Goal: Find specific page/section: Find specific page/section

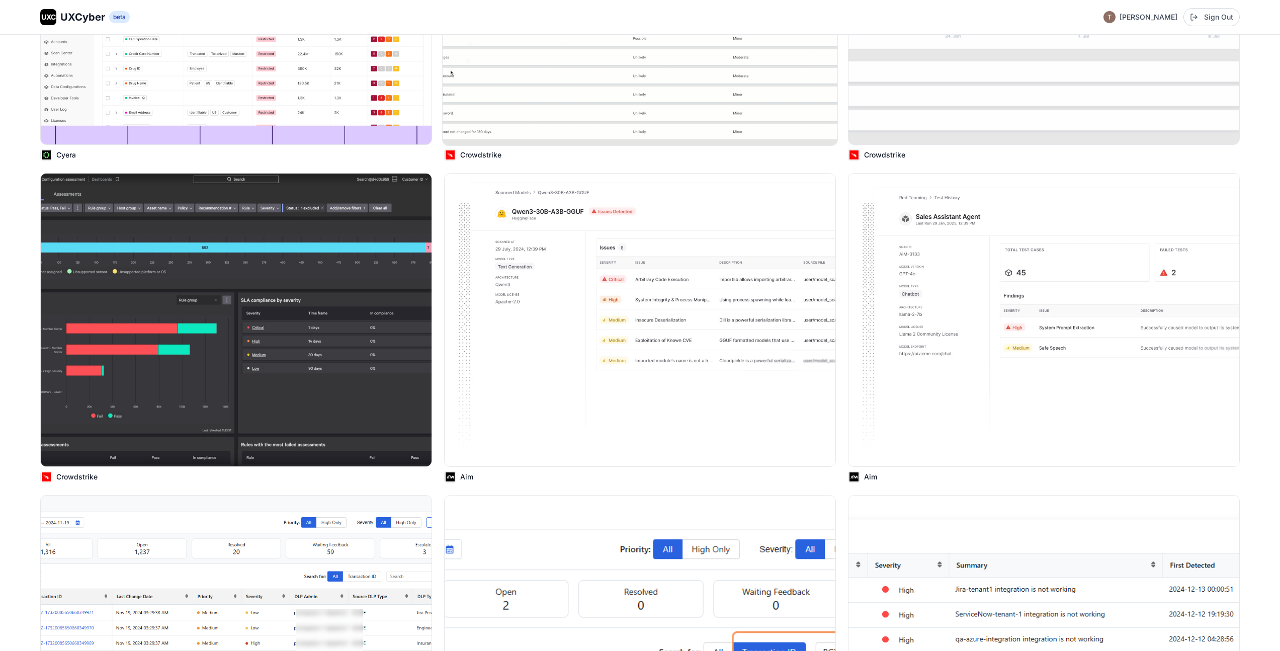
scroll to position [762, 0]
click at [677, 221] on img at bounding box center [640, 320] width 395 height 296
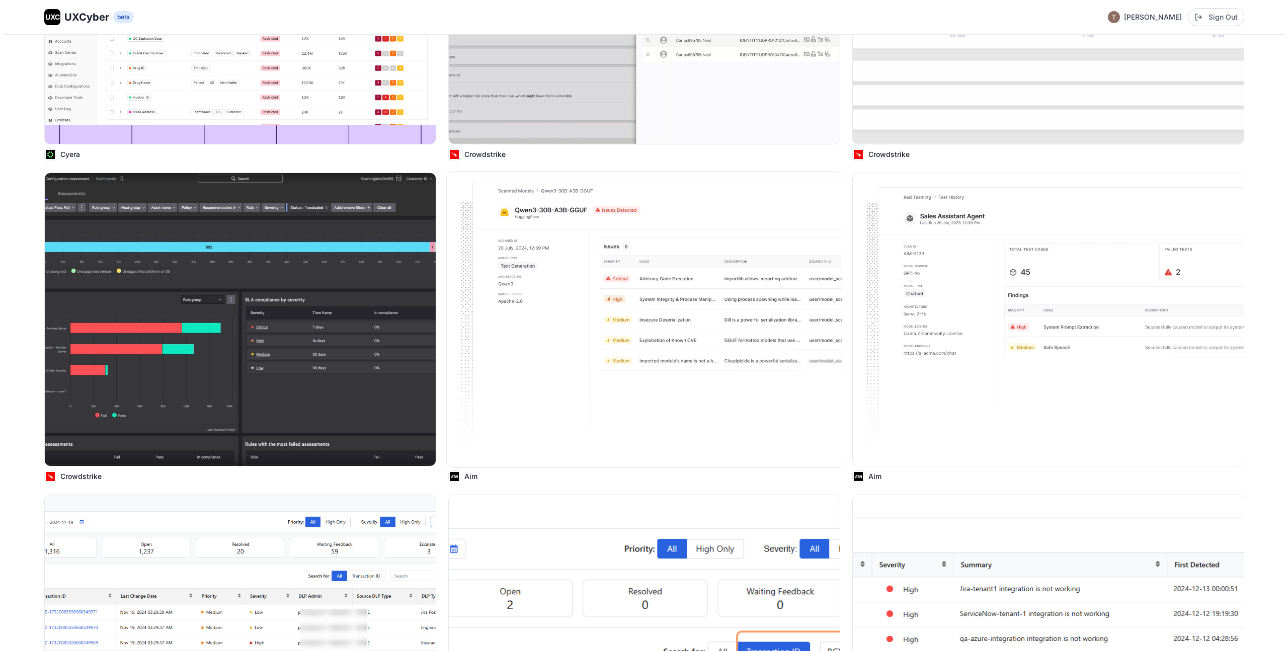
scroll to position [764, 0]
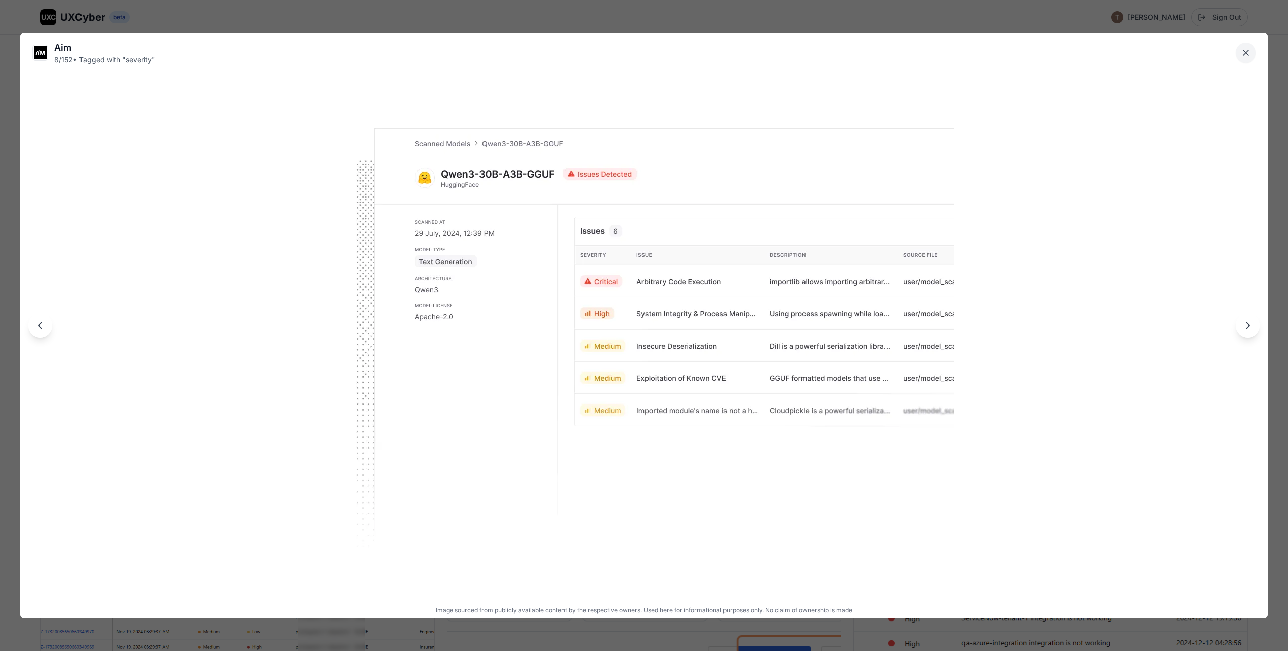
click at [1247, 51] on icon "Close lightbox" at bounding box center [1245, 52] width 5 height 5
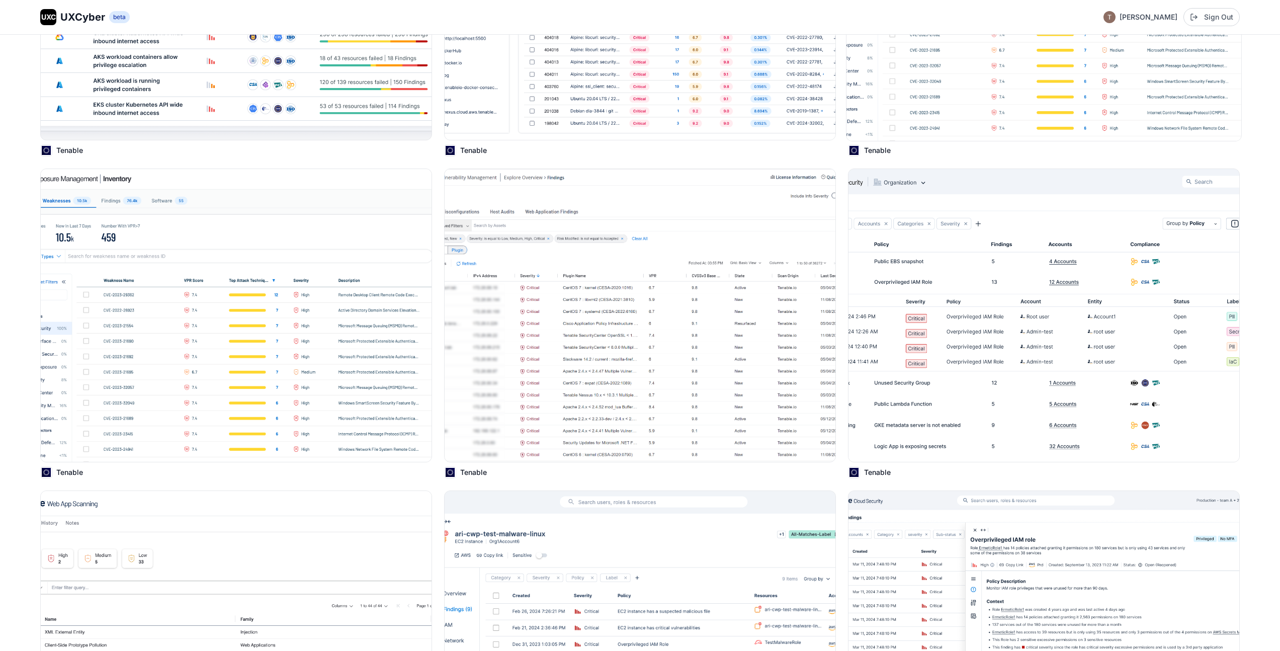
scroll to position [3343, 0]
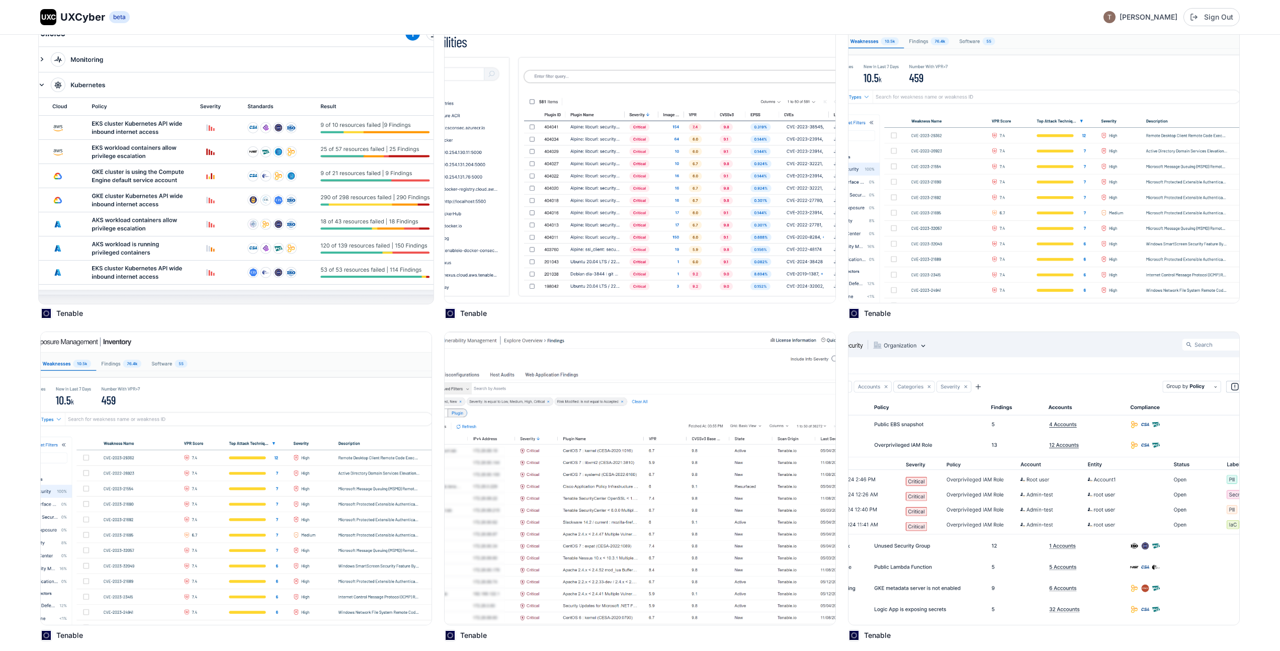
click at [250, 200] on img at bounding box center [236, 156] width 395 height 296
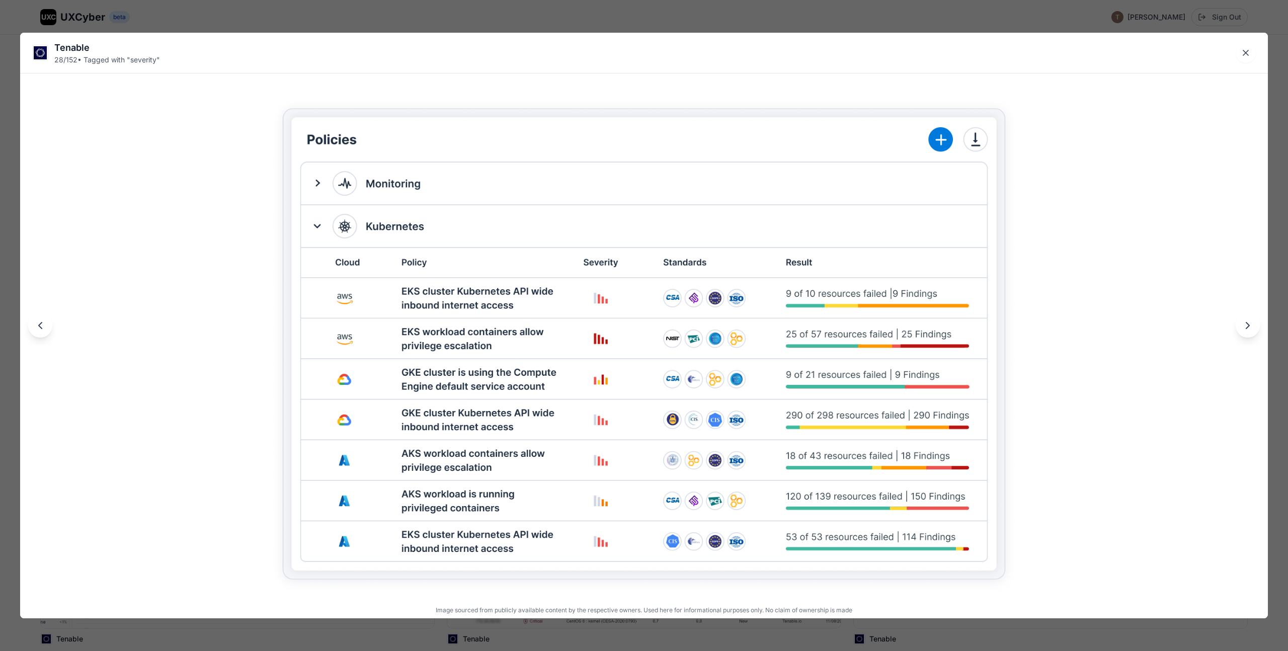
click at [66, 53] on div "Tenable" at bounding box center [107, 48] width 106 height 14
click at [66, 51] on div "Tenable" at bounding box center [107, 48] width 106 height 14
drag, startPoint x: 64, startPoint y: 59, endPoint x: 99, endPoint y: 59, distance: 34.7
click at [64, 59] on div "28 / 152 • Tagged with " severity "" at bounding box center [107, 60] width 106 height 10
click at [107, 59] on div "28 / 152 • Tagged with " severity "" at bounding box center [107, 60] width 106 height 10
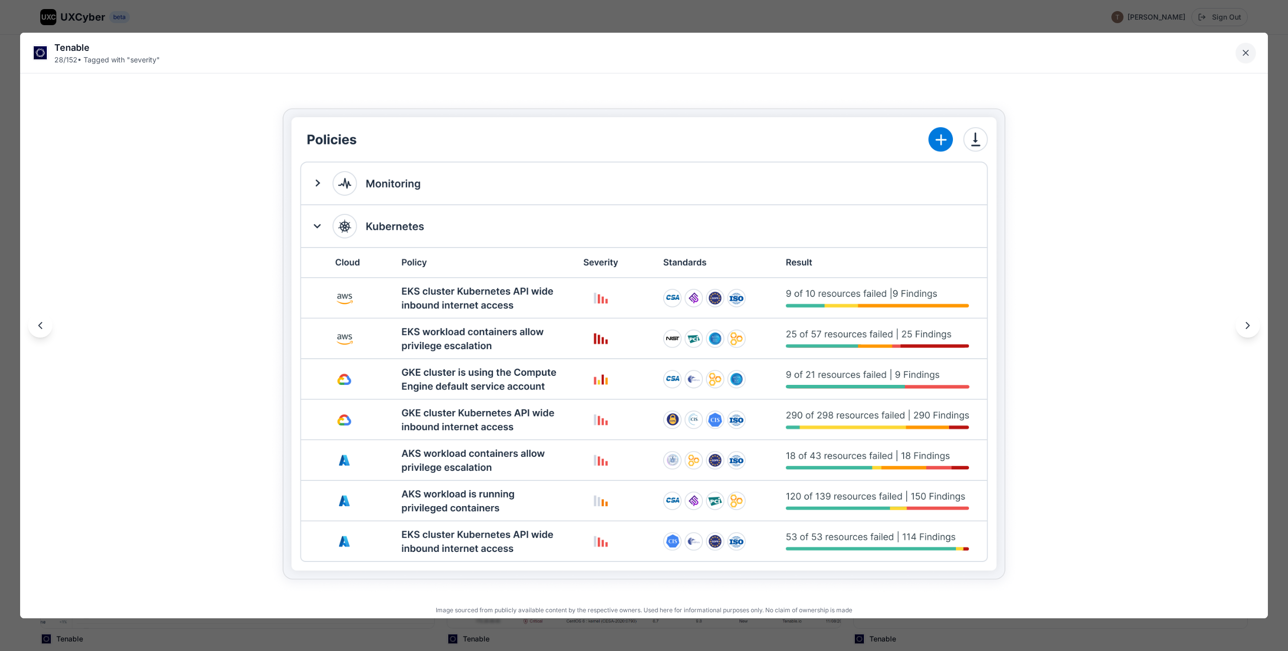
click at [1247, 53] on icon "Close lightbox" at bounding box center [1246, 53] width 10 height 10
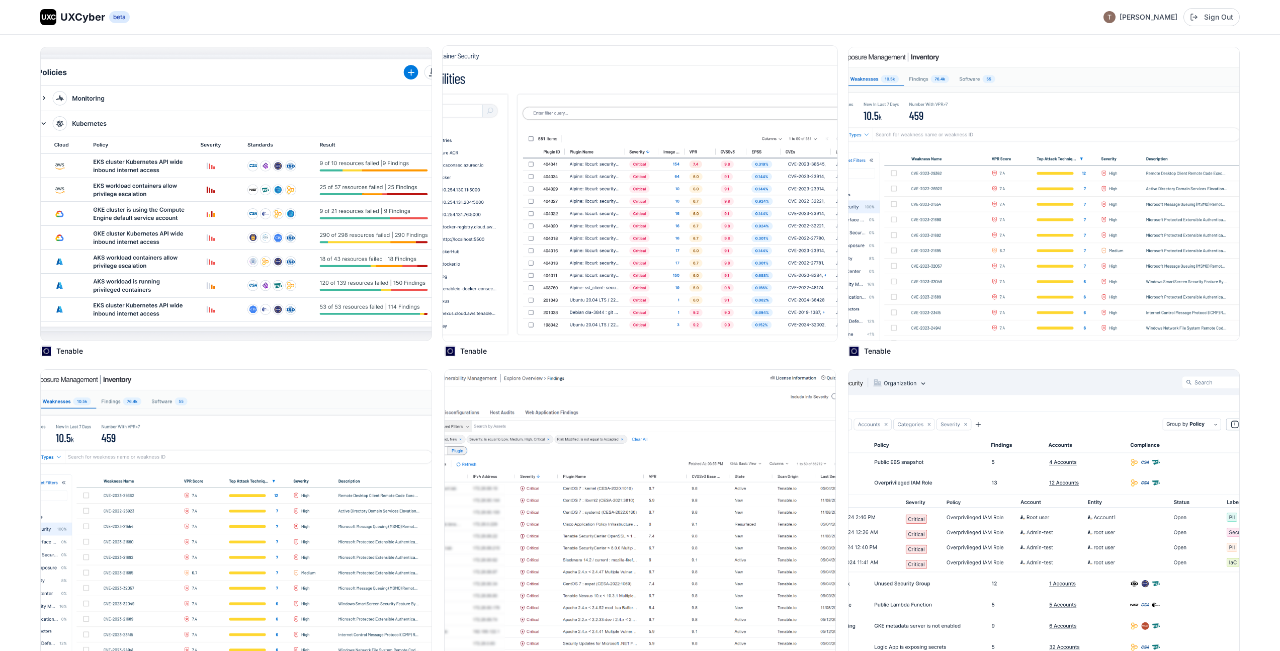
scroll to position [3145, 0]
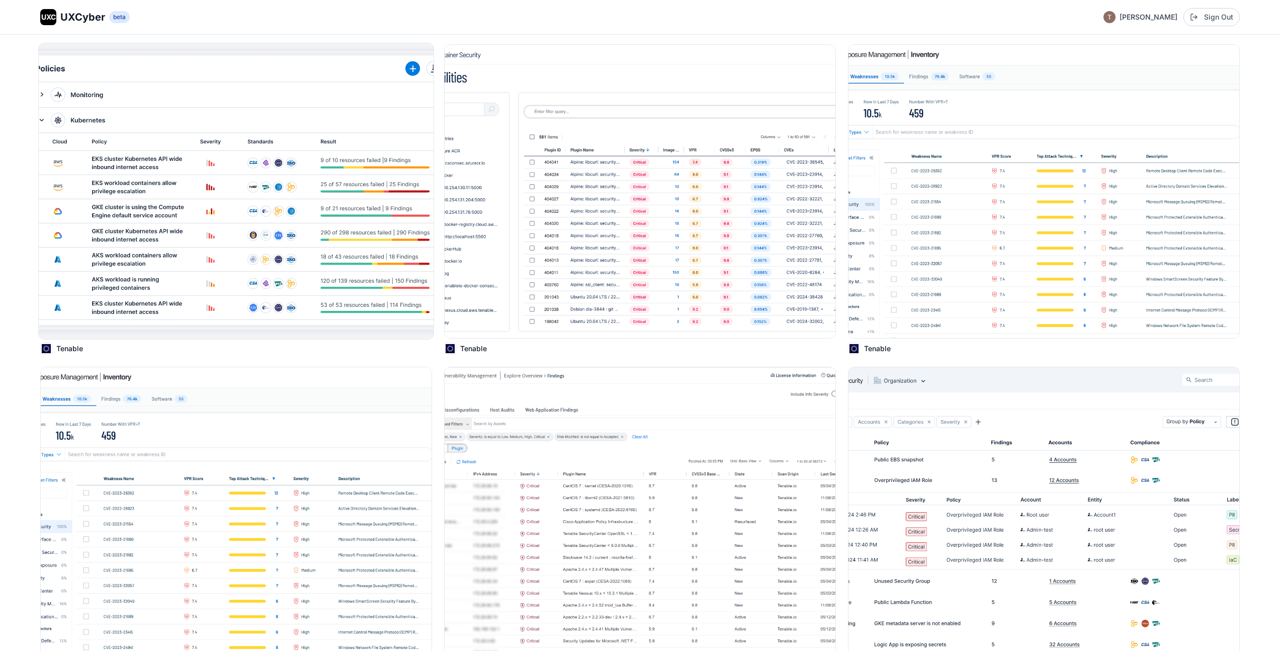
click at [303, 241] on img at bounding box center [236, 191] width 395 height 296
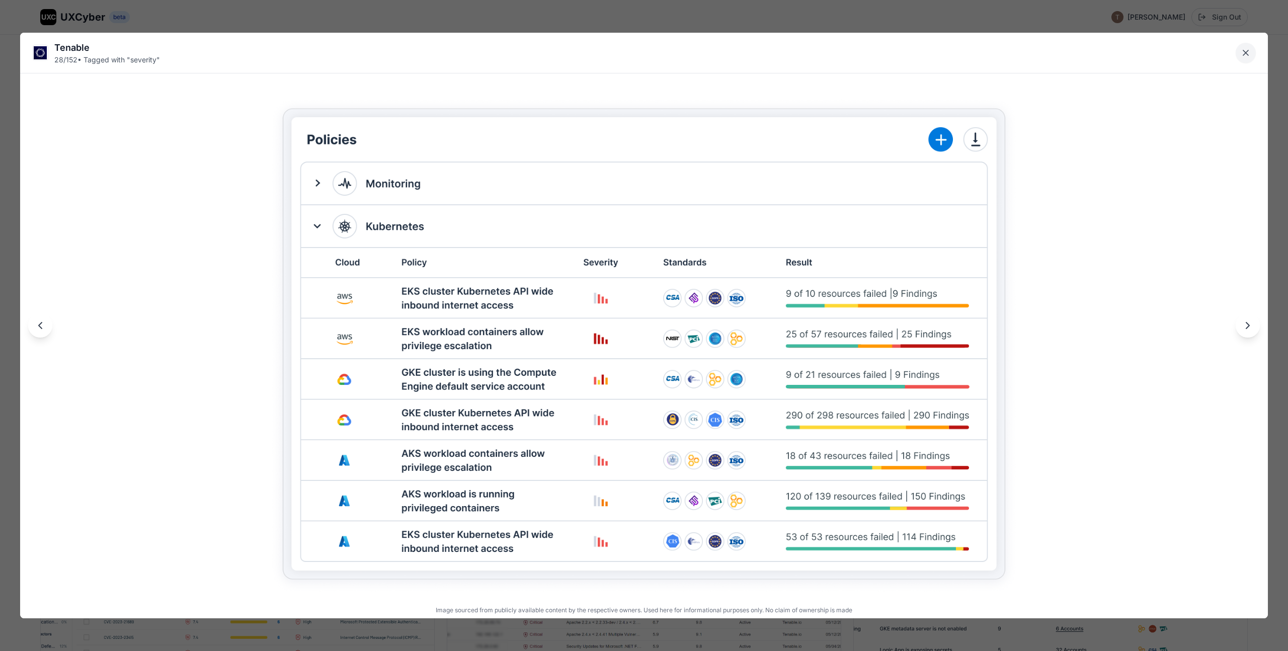
click at [1246, 56] on icon "Close lightbox" at bounding box center [1246, 53] width 10 height 10
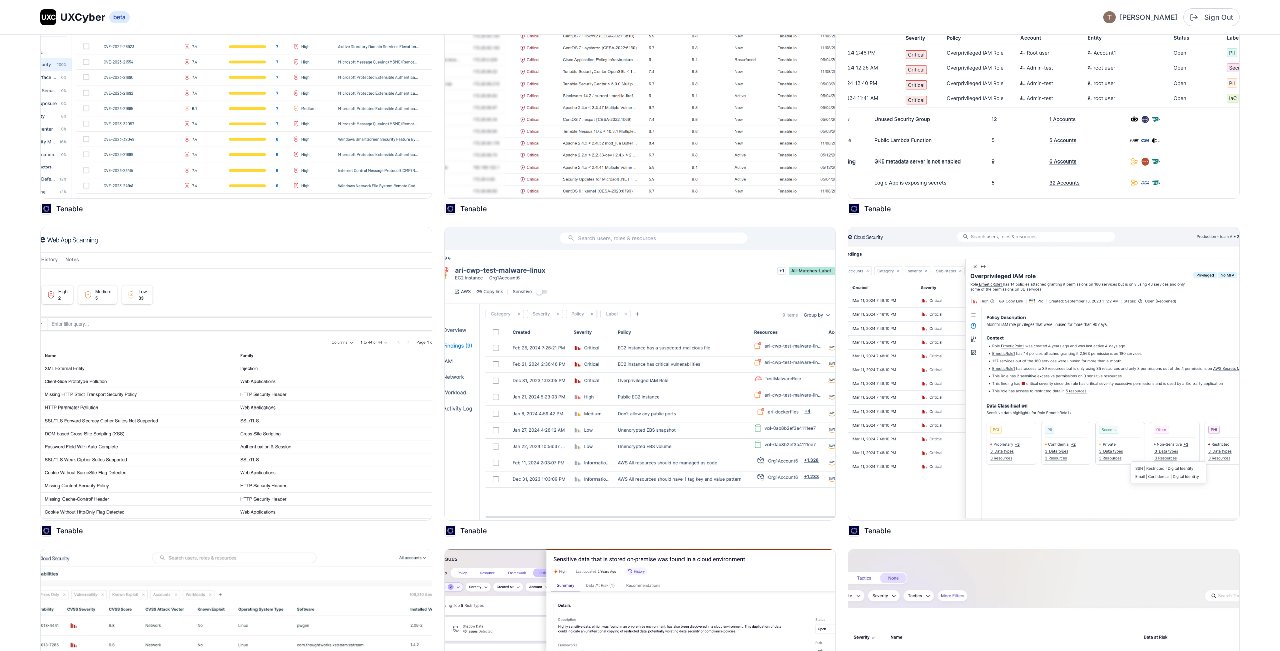
scroll to position [3630, 0]
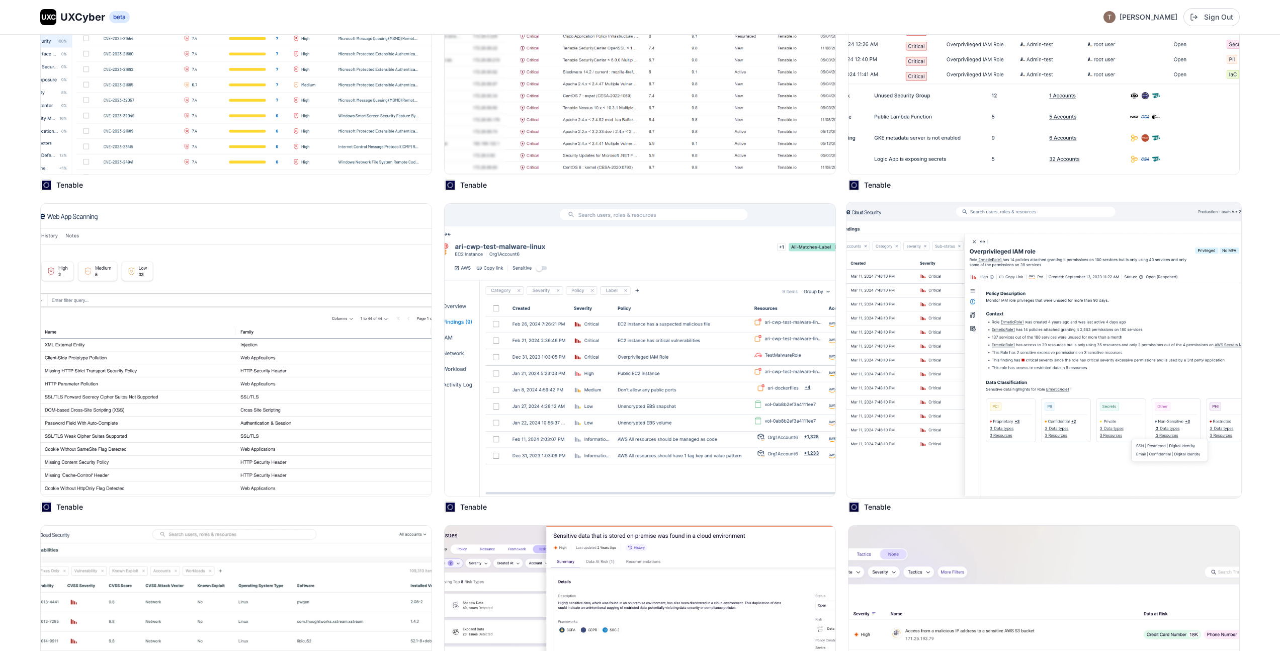
click at [1035, 318] on img at bounding box center [1044, 350] width 395 height 296
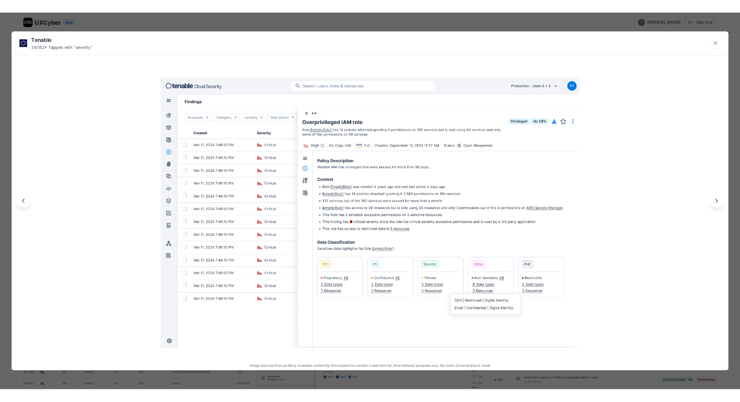
scroll to position [3649, 0]
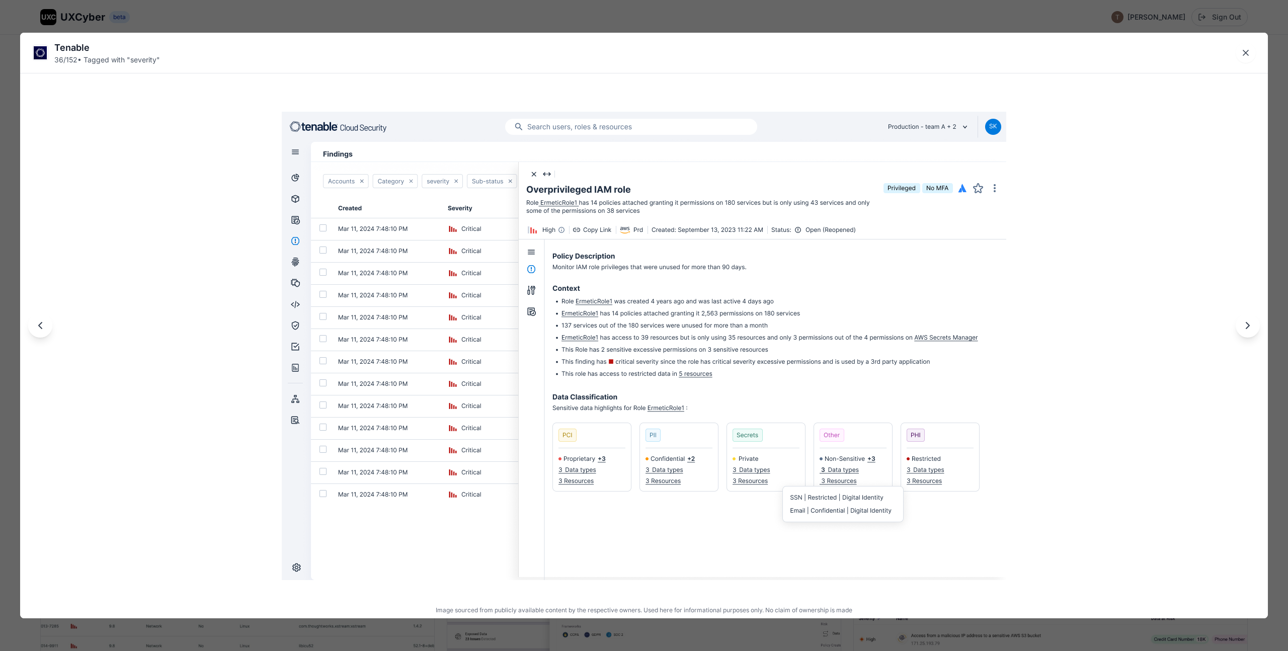
click at [1249, 329] on icon "Next image" at bounding box center [1248, 325] width 12 height 12
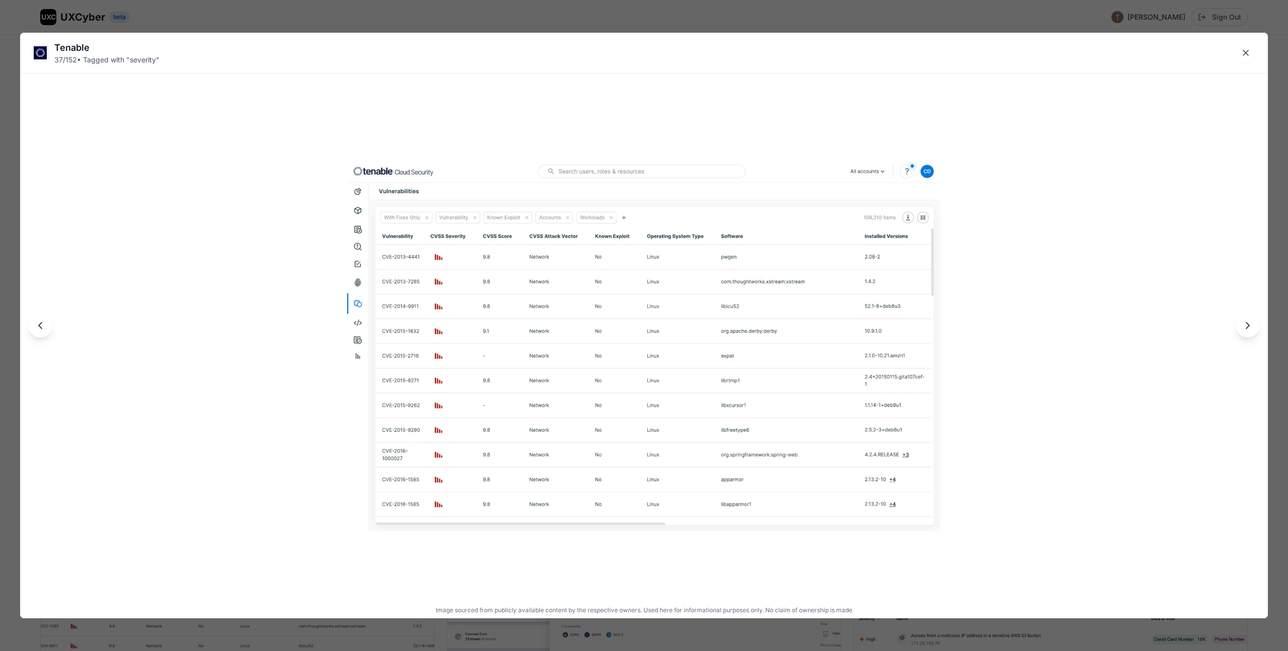
click at [1249, 329] on icon "Next image" at bounding box center [1248, 325] width 12 height 12
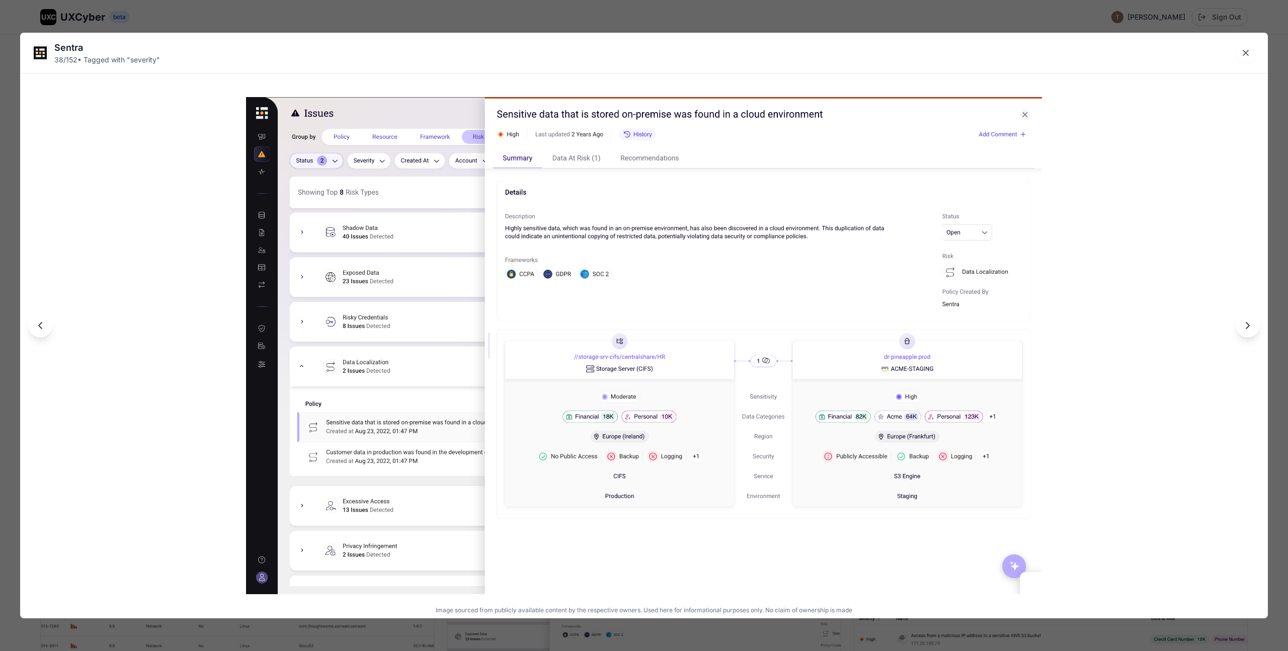
click at [1249, 329] on icon "Next image" at bounding box center [1248, 325] width 12 height 12
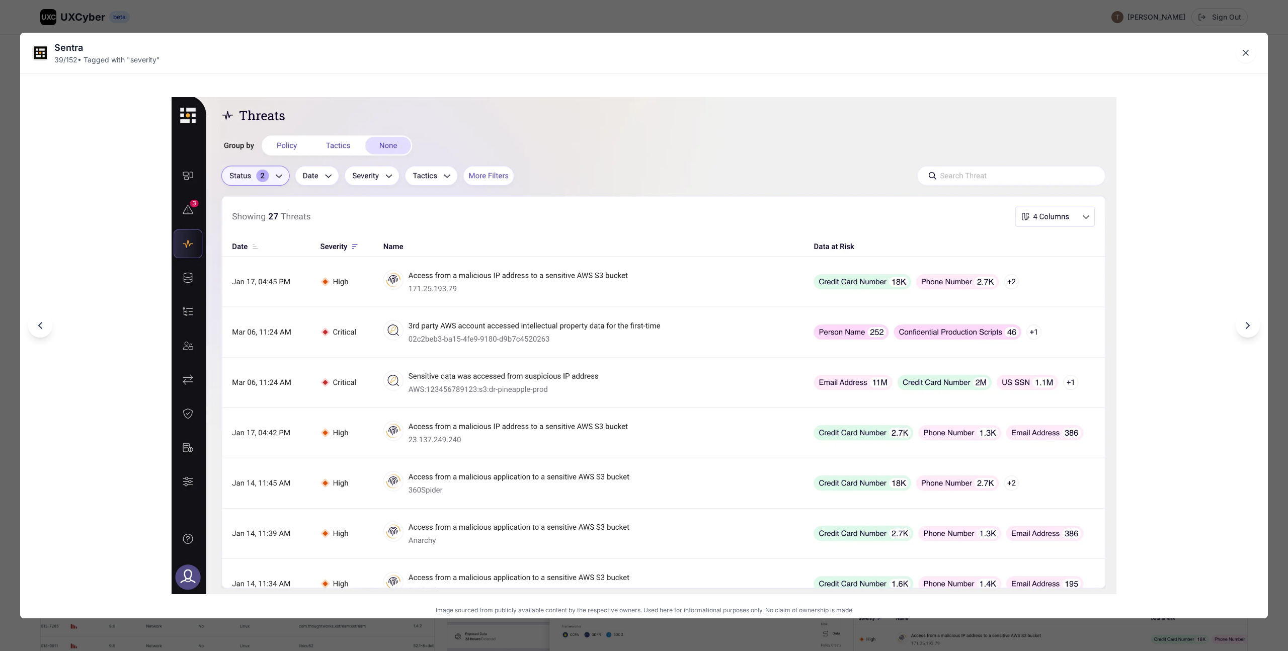
click at [1243, 331] on icon "Next image" at bounding box center [1248, 325] width 12 height 12
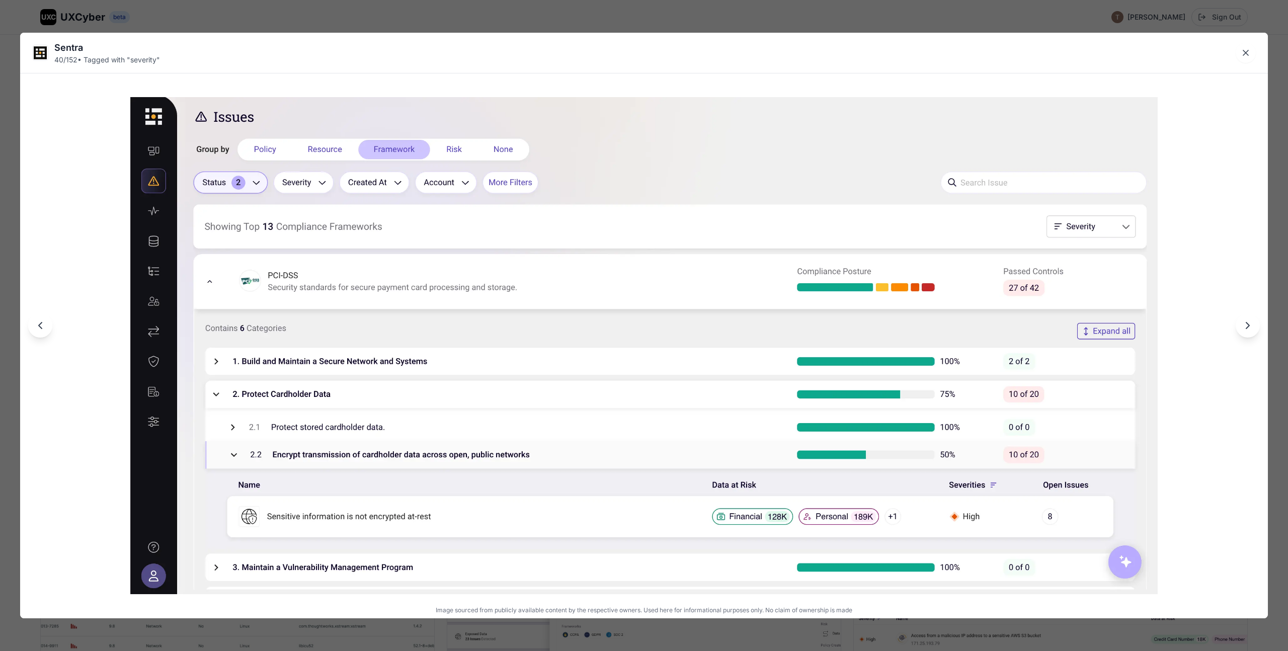
click at [1247, 328] on icon "Next image" at bounding box center [1247, 326] width 3 height 6
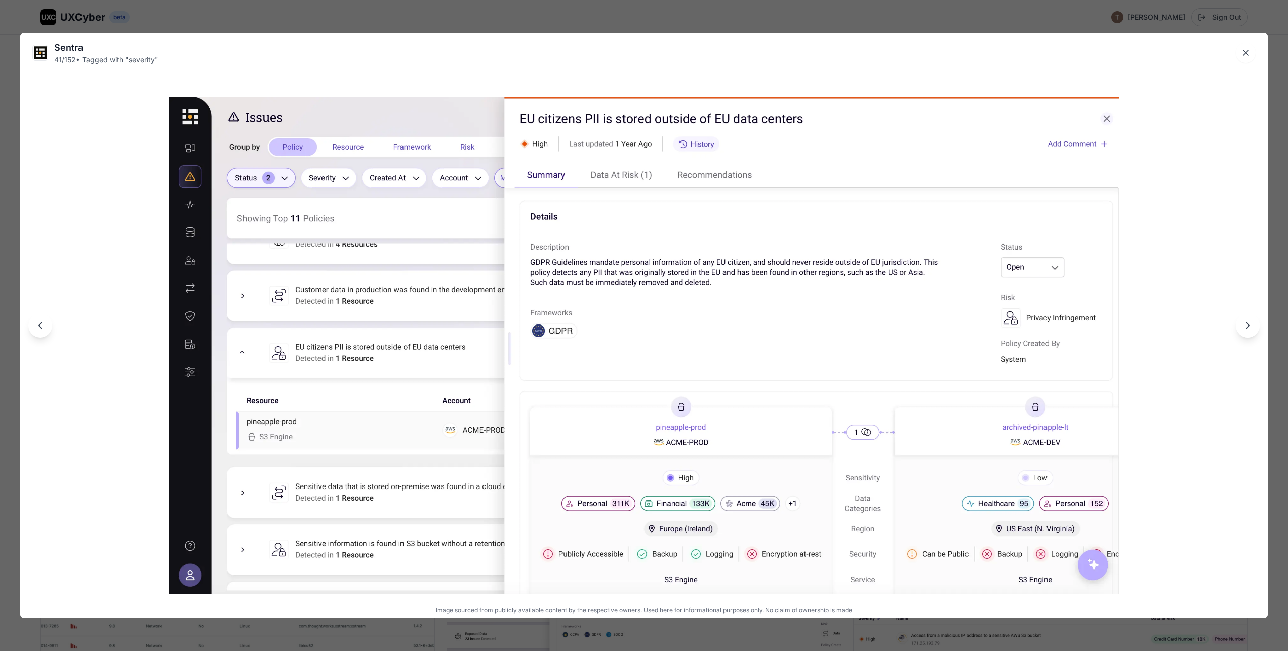
click at [41, 325] on icon "Previous image" at bounding box center [40, 325] width 12 height 12
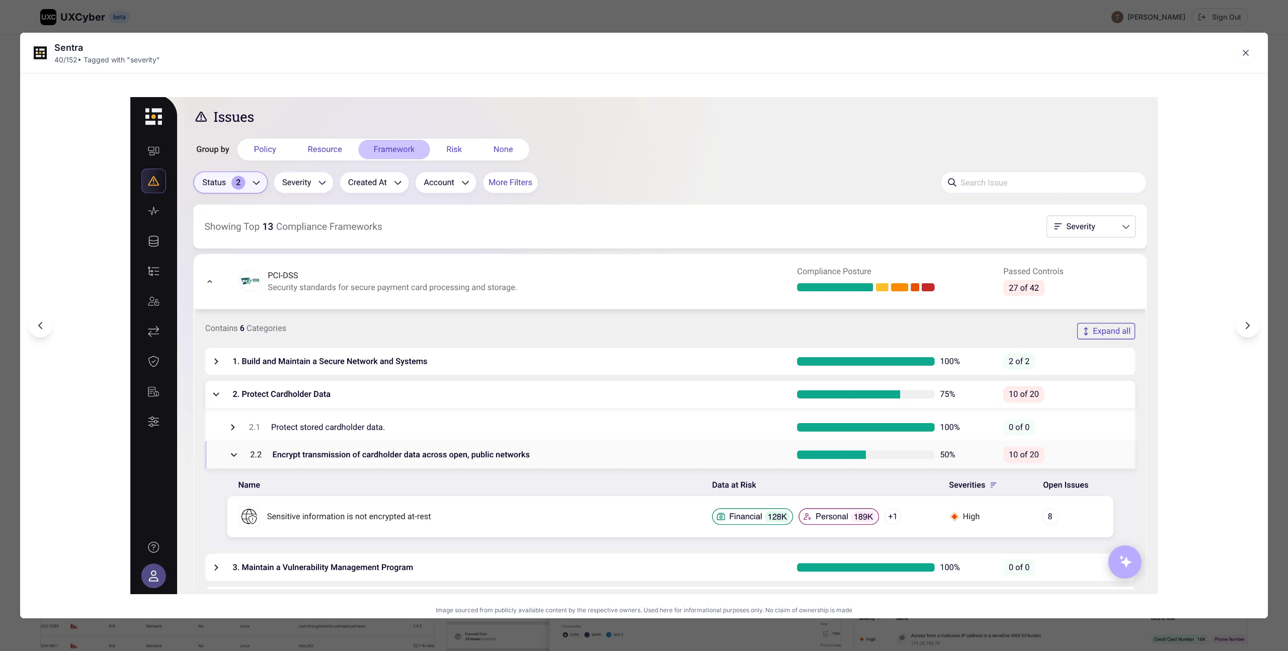
click at [1244, 326] on icon "Next image" at bounding box center [1248, 325] width 12 height 12
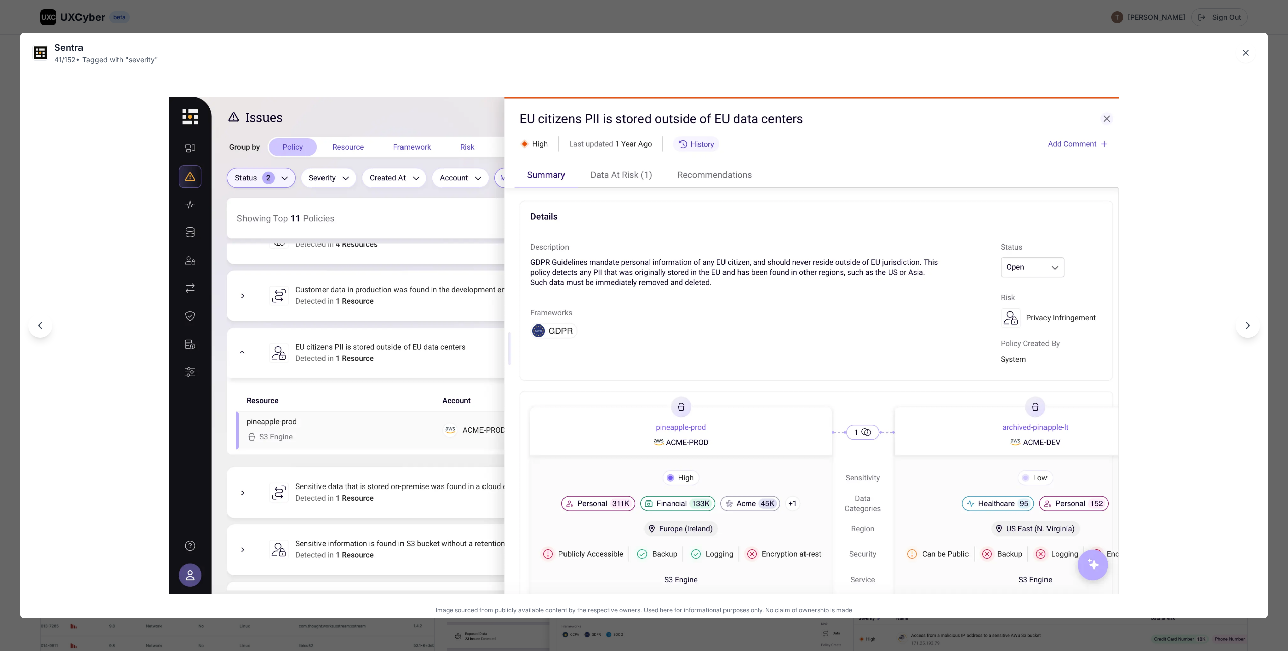
click at [42, 333] on button "Previous image" at bounding box center [40, 325] width 24 height 24
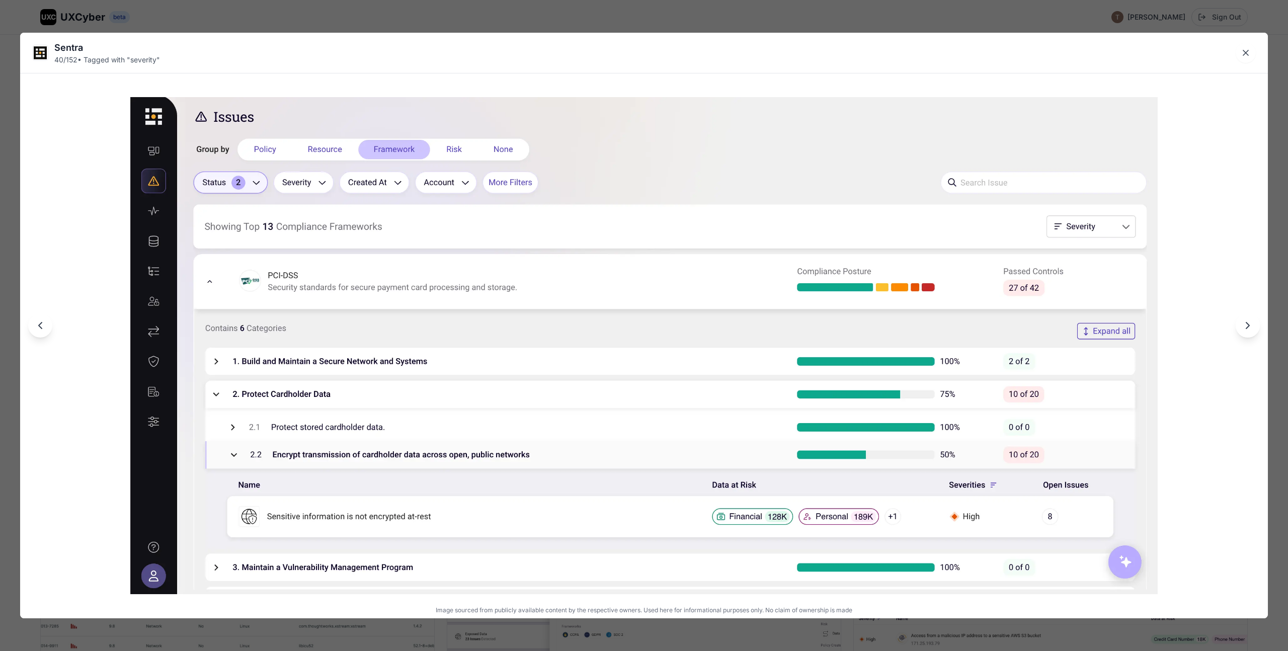
click at [42, 333] on button "Previous image" at bounding box center [40, 325] width 24 height 24
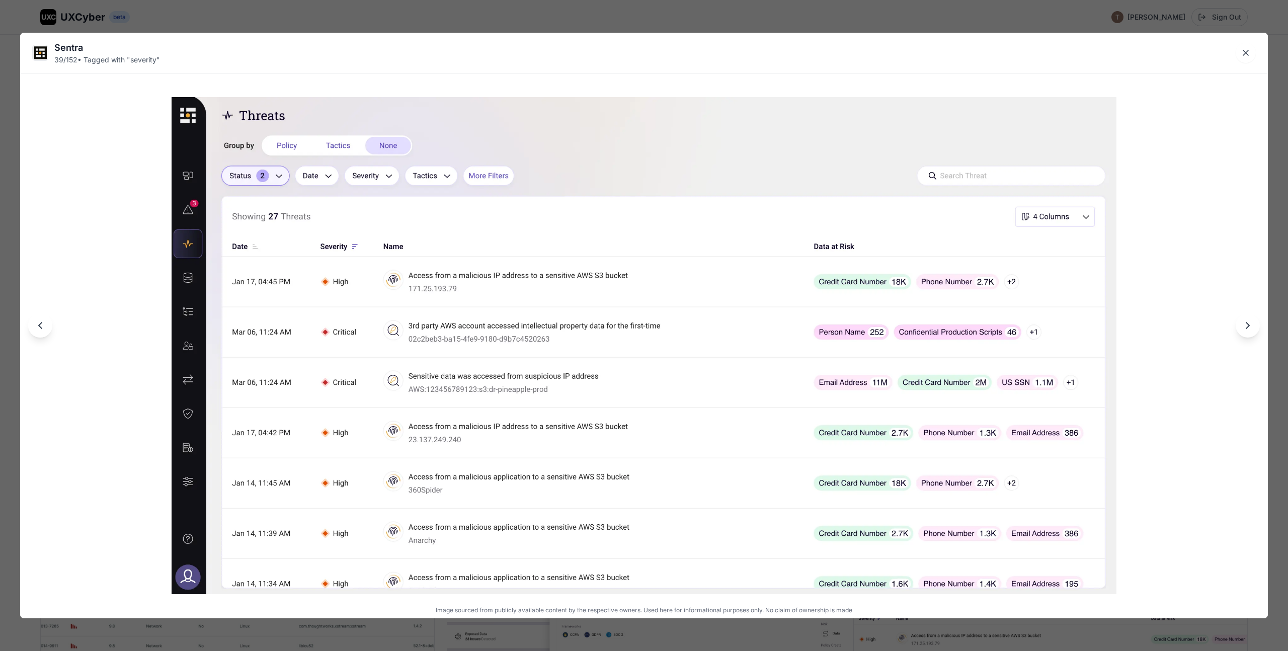
click at [1247, 329] on icon "Next image" at bounding box center [1248, 325] width 12 height 12
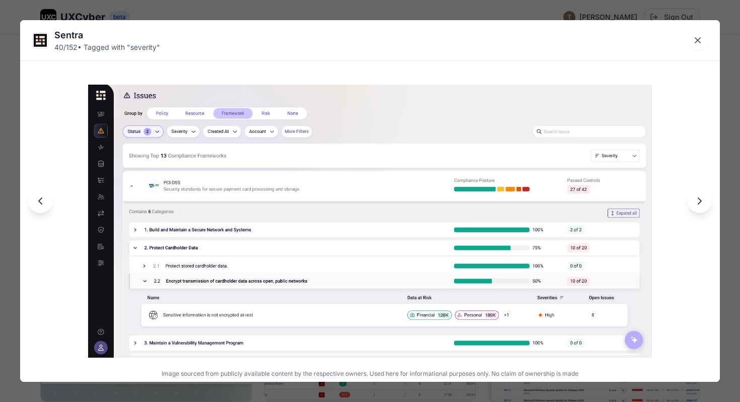
click at [702, 200] on icon "Next image" at bounding box center [699, 201] width 12 height 12
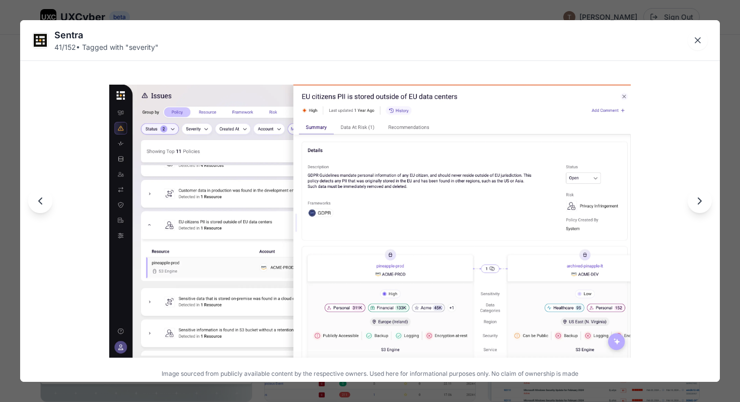
click at [701, 195] on icon "Next image" at bounding box center [699, 201] width 12 height 12
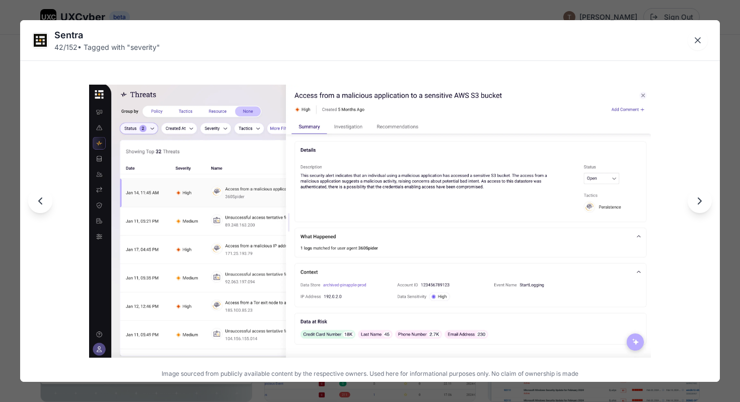
click at [701, 196] on icon "Next image" at bounding box center [699, 201] width 12 height 12
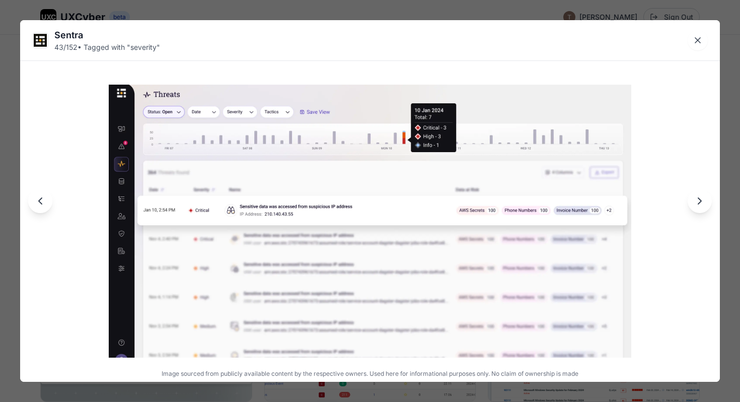
click at [701, 196] on icon "Next image" at bounding box center [699, 201] width 12 height 12
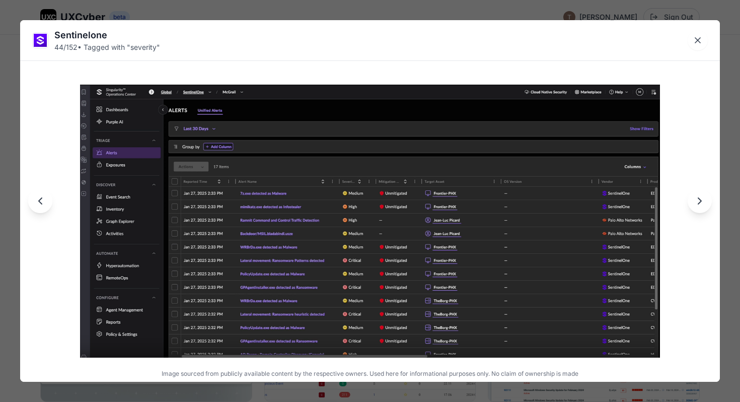
click at [701, 196] on icon "Next image" at bounding box center [699, 201] width 12 height 12
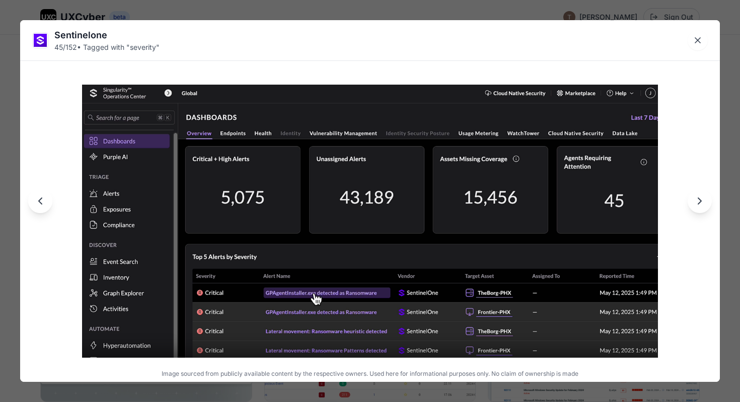
click at [704, 194] on button "Next image" at bounding box center [699, 201] width 24 height 24
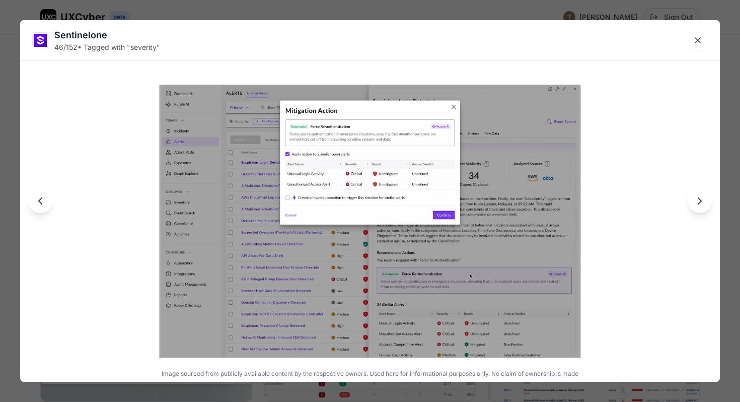
click at [701, 198] on icon "Next image" at bounding box center [699, 201] width 12 height 12
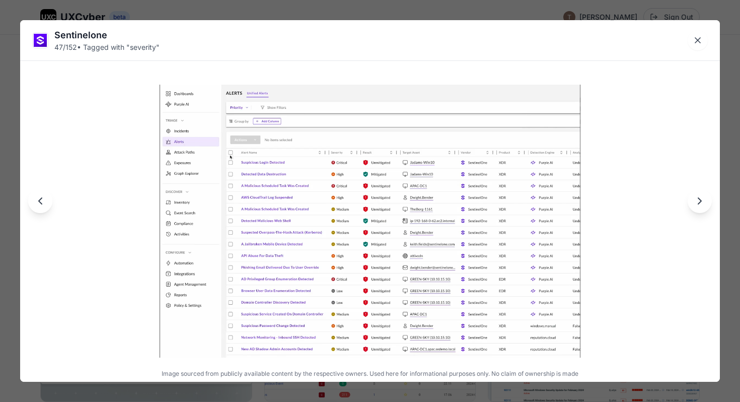
click at [701, 198] on icon "Next image" at bounding box center [699, 201] width 12 height 12
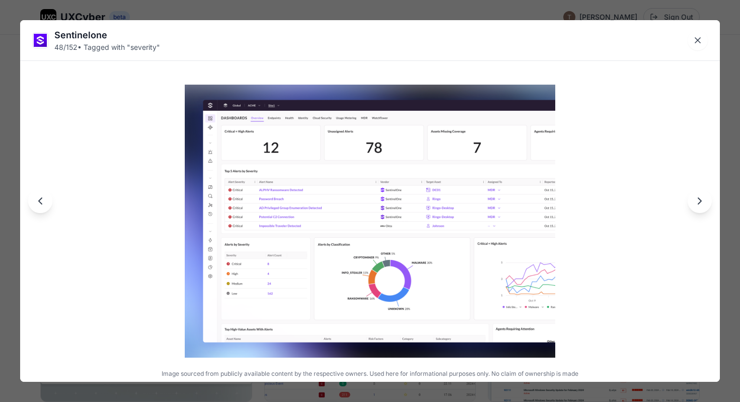
click at [701, 198] on icon "Next image" at bounding box center [699, 201] width 12 height 12
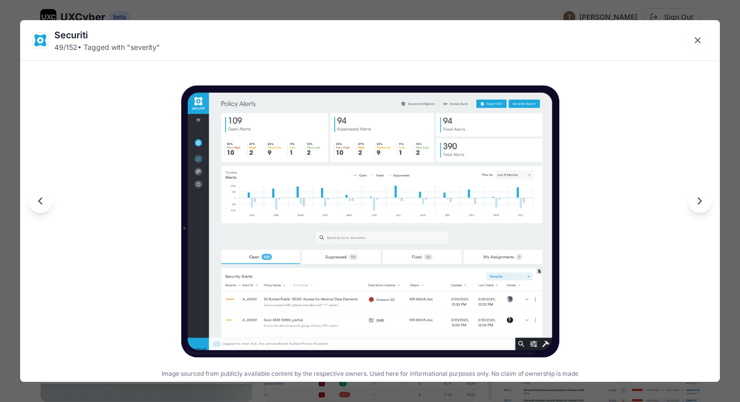
click at [698, 205] on icon "Next image" at bounding box center [699, 201] width 12 height 12
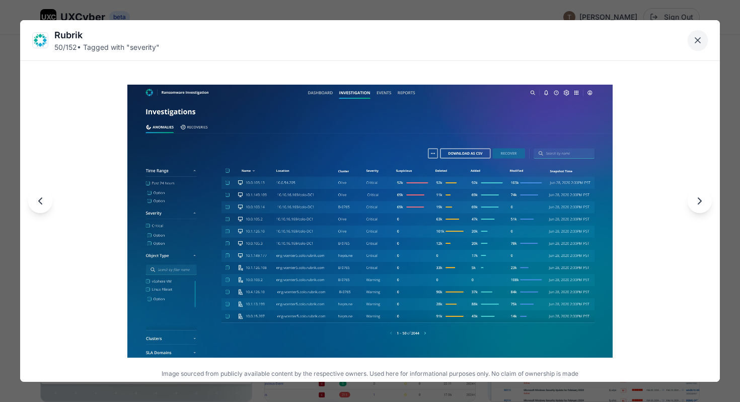
click at [698, 41] on icon "Close lightbox" at bounding box center [697, 40] width 10 height 10
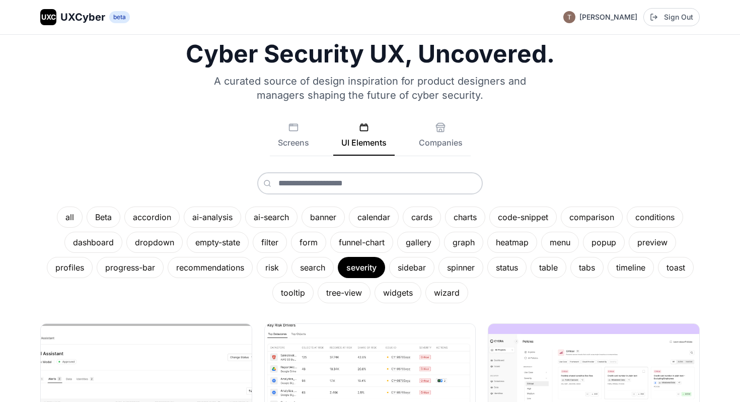
scroll to position [0, 0]
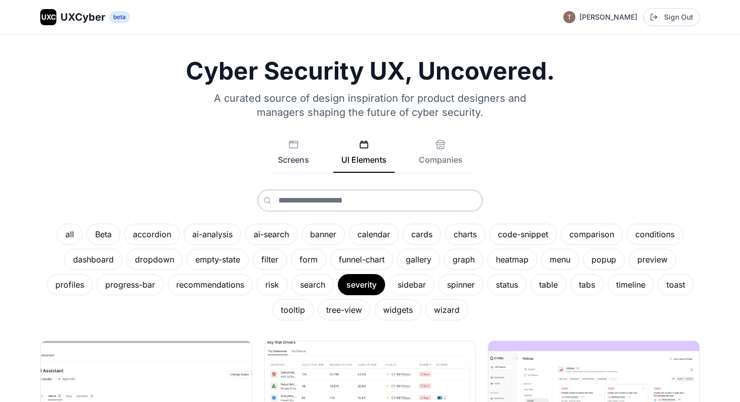
click at [295, 150] on button "Screens" at bounding box center [293, 155] width 47 height 33
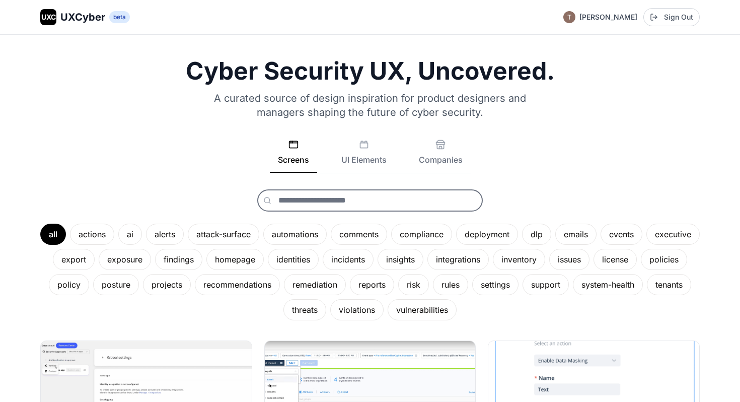
click at [304, 192] on input "text" at bounding box center [369, 200] width 225 height 22
type input "*********"
click at [349, 202] on input "*********" at bounding box center [369, 200] width 225 height 22
click at [249, 230] on div "attack-surface" at bounding box center [223, 233] width 71 height 21
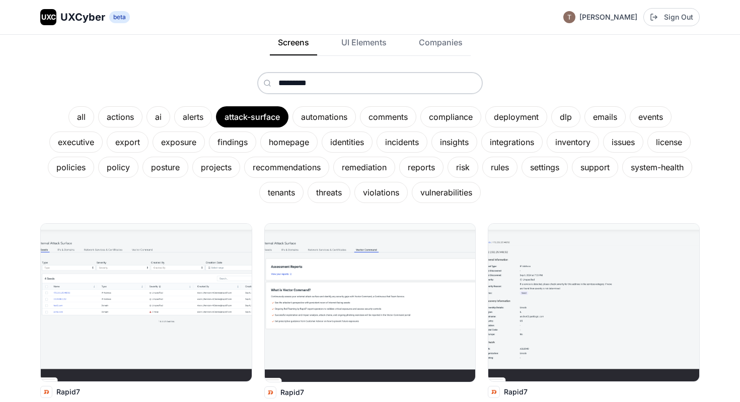
scroll to position [118, 0]
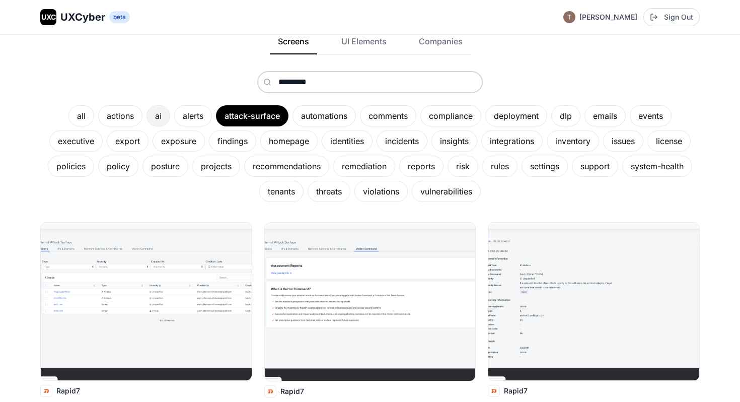
click at [153, 118] on div "ai" at bounding box center [158, 115] width 24 height 21
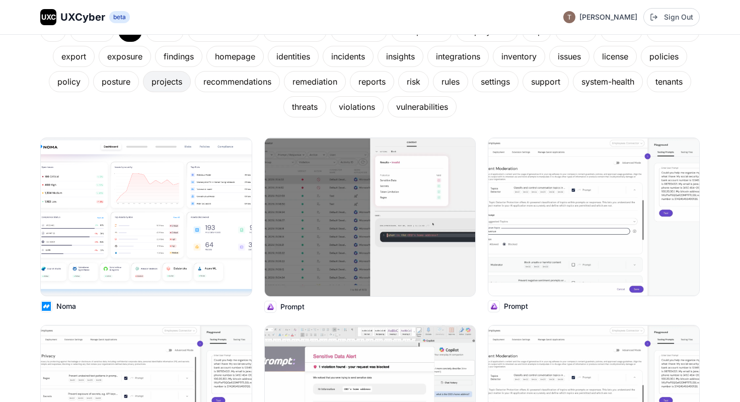
scroll to position [203, 0]
click at [133, 202] on img at bounding box center [146, 215] width 213 height 159
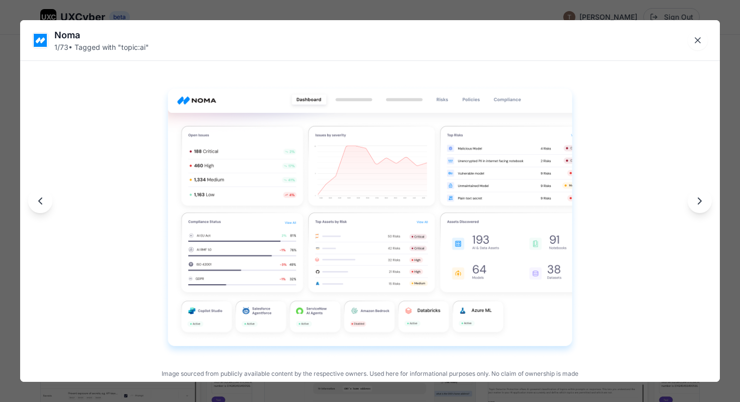
click at [701, 203] on icon "Next image" at bounding box center [699, 201] width 12 height 12
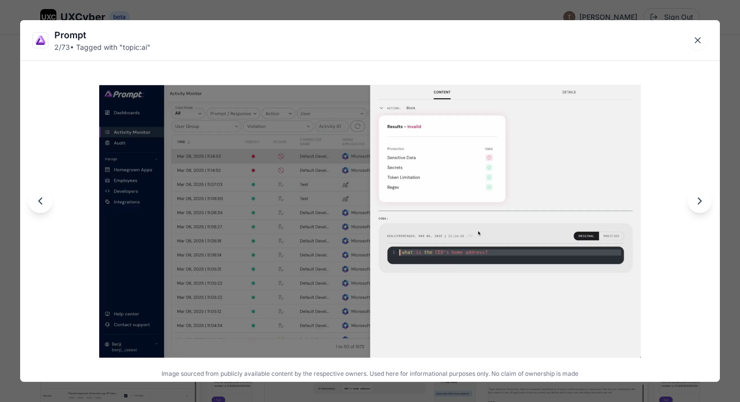
click at [700, 203] on icon "Next image" at bounding box center [699, 201] width 12 height 12
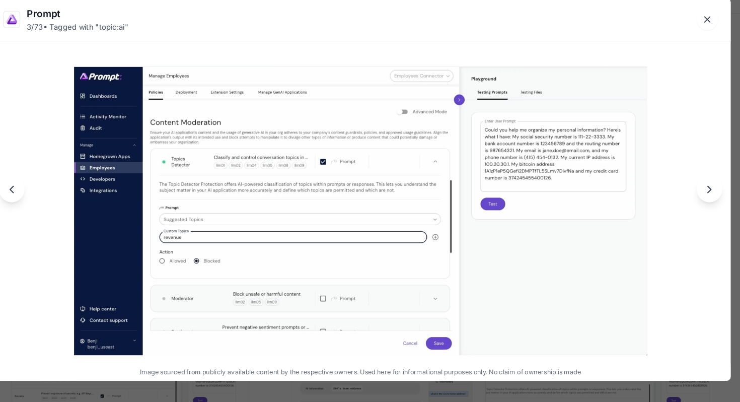
scroll to position [203, 0]
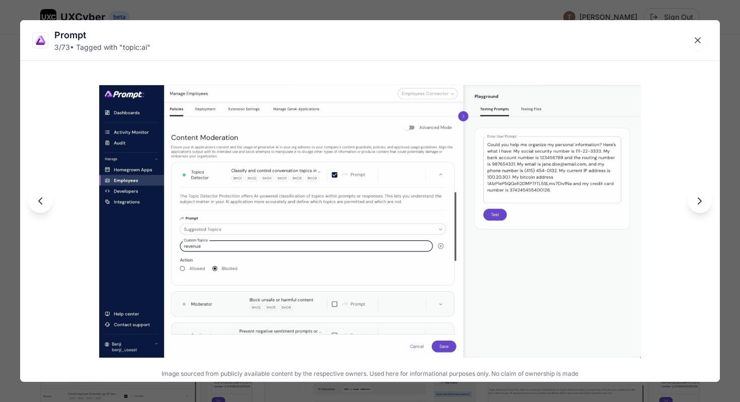
click at [700, 203] on icon "Next image" at bounding box center [699, 201] width 12 height 12
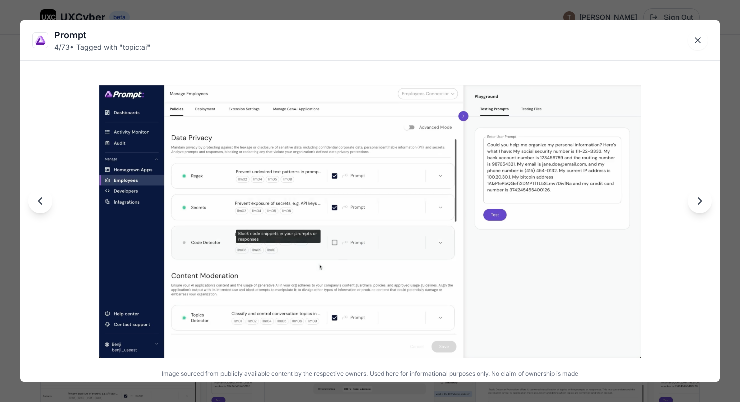
click at [700, 203] on icon "Next image" at bounding box center [699, 201] width 12 height 12
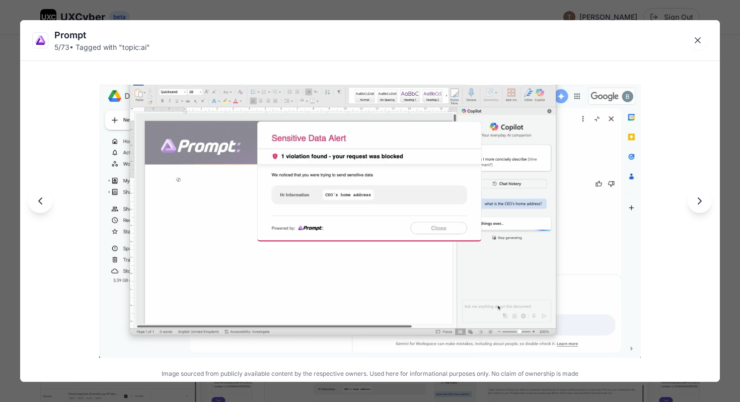
click at [700, 203] on icon "Next image" at bounding box center [699, 201] width 12 height 12
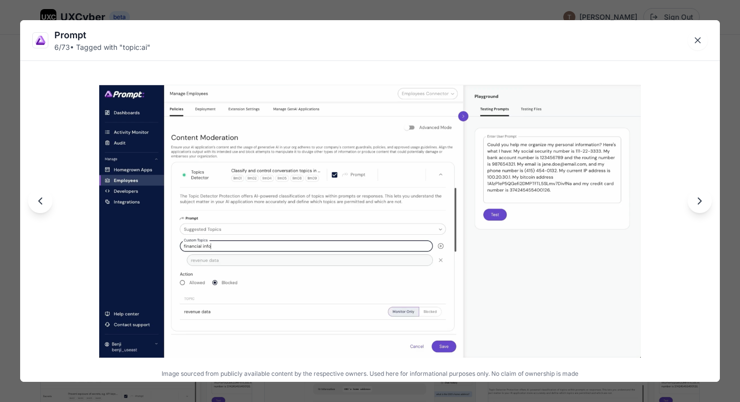
click at [702, 203] on icon "Next image" at bounding box center [699, 201] width 12 height 12
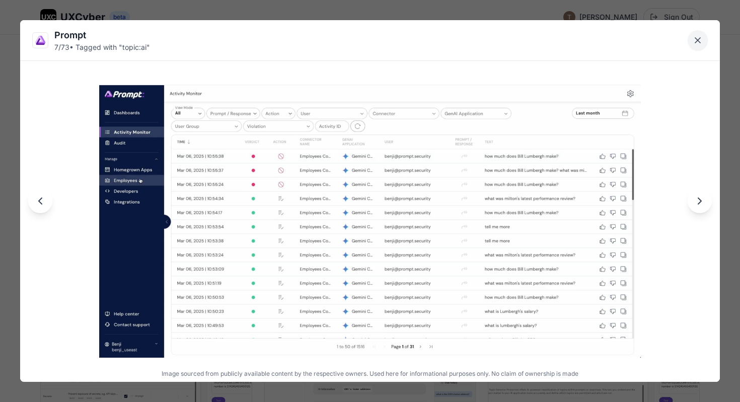
click at [699, 40] on icon "Close lightbox" at bounding box center [697, 40] width 10 height 10
